Goal: Ask a question

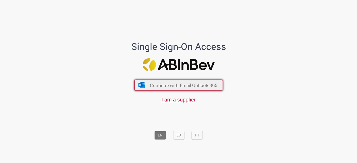
click at [187, 84] on span "Continue with Email Outlook 365" at bounding box center [183, 85] width 67 height 6
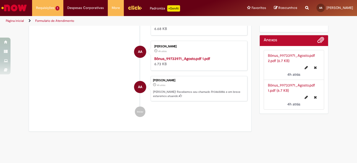
scroll to position [105, 0]
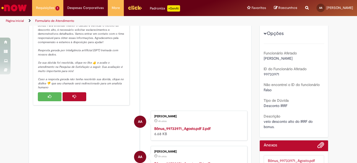
click at [268, 90] on span "Falso" at bounding box center [267, 89] width 8 height 5
drag, startPoint x: 268, startPoint y: 90, endPoint x: 300, endPoint y: 101, distance: 34.0
click at [300, 101] on div "Tipo de Dúvida Desconto IRRF" at bounding box center [293, 102] width 61 height 12
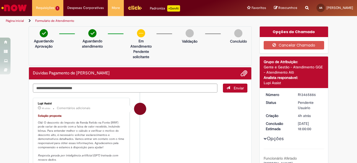
scroll to position [53, 0]
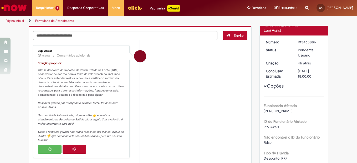
click at [74, 149] on icon "Histórico de tíquete" at bounding box center [74, 149] width 4 height 4
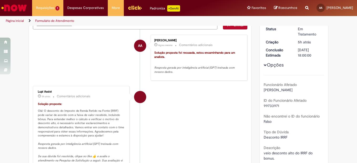
scroll to position [0, 0]
